Goal: Task Accomplishment & Management: Manage account settings

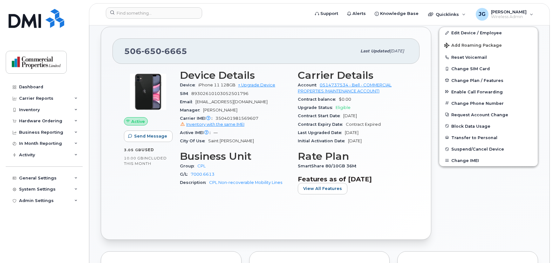
scroll to position [156, 0]
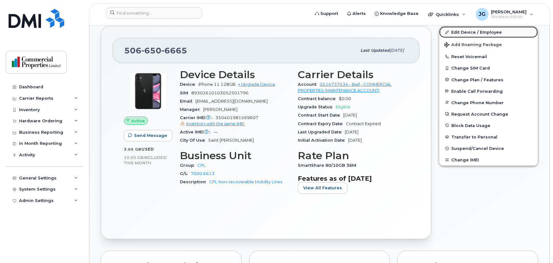
click at [485, 34] on link "Edit Device / Employee" at bounding box center [489, 31] width 99 height 11
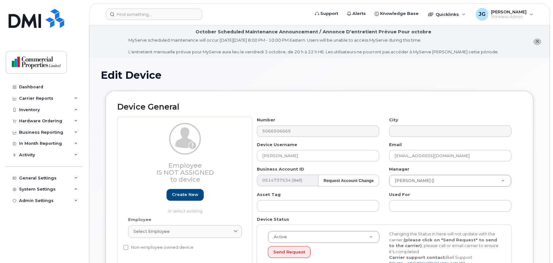
select select "4566309"
select select "4566312"
select select "4566315"
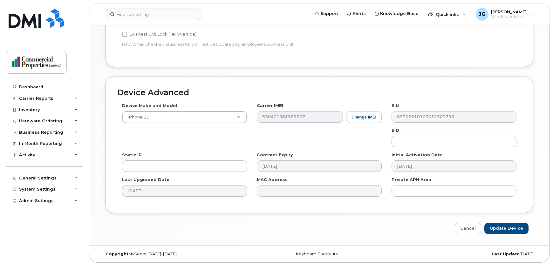
scroll to position [317, 0]
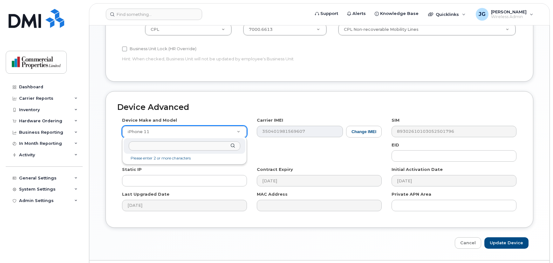
click at [181, 147] on input "text" at bounding box center [185, 146] width 112 height 9
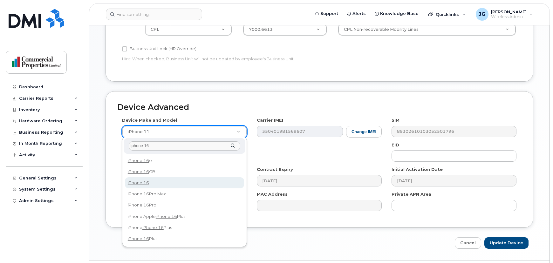
type input "iphone 16"
select select "3224"
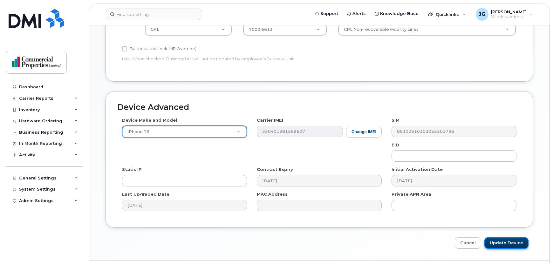
click at [514, 244] on input "Update Device" at bounding box center [507, 244] width 44 height 12
type input "Saving..."
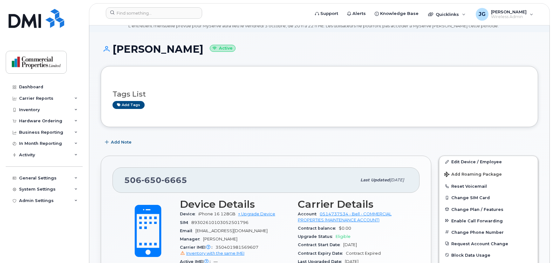
scroll to position [13, 0]
